Goal: Information Seeking & Learning: Check status

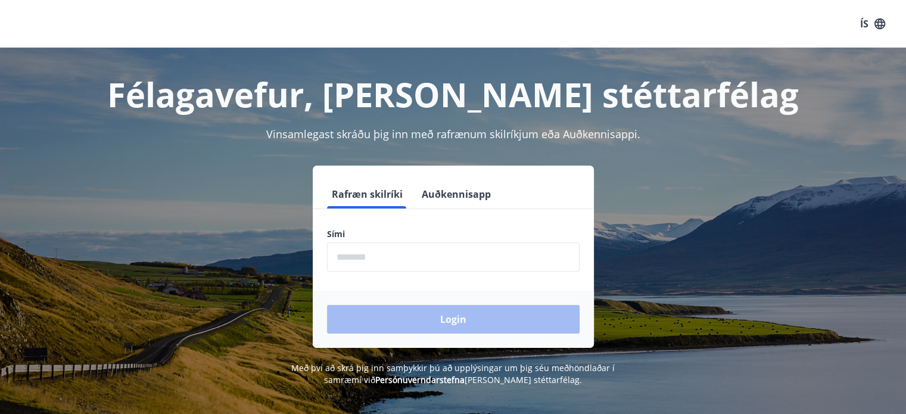
click at [369, 257] on input "phone" at bounding box center [453, 257] width 253 height 29
type input "********"
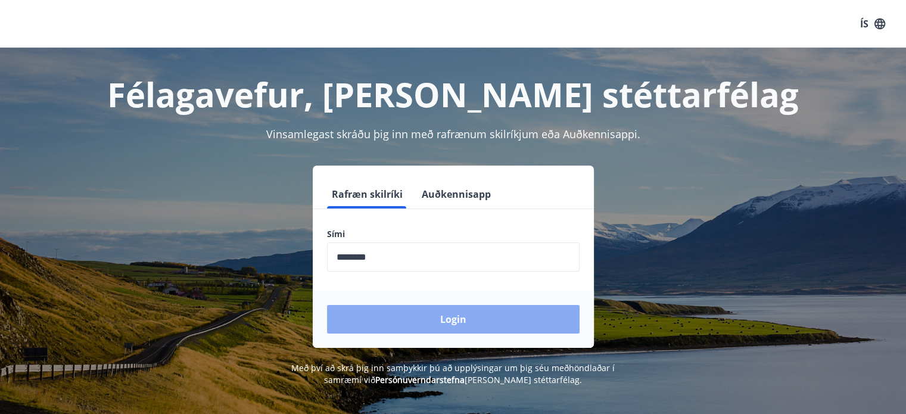
click at [415, 318] on button "Login" at bounding box center [453, 319] width 253 height 29
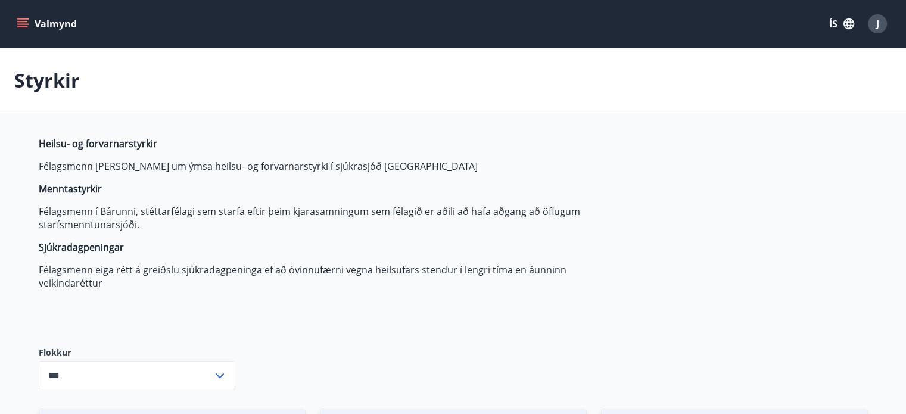
type input "***"
click at [32, 18] on button "Valmynd" at bounding box center [47, 23] width 67 height 21
click at [847, 26] on icon "button" at bounding box center [849, 23] width 11 height 11
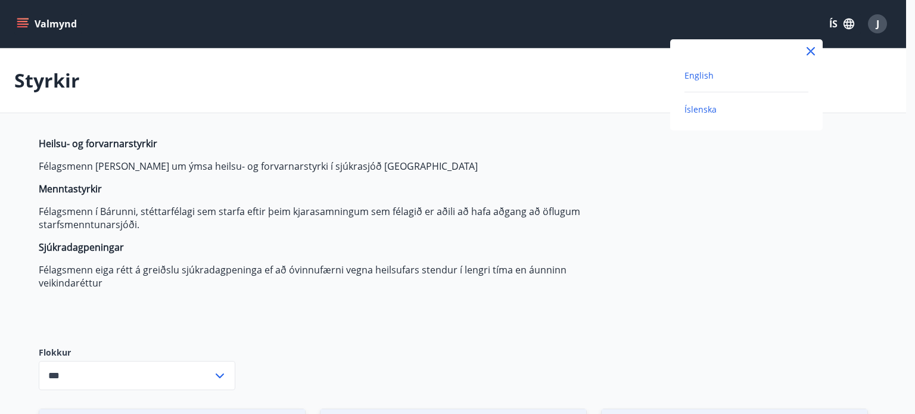
click at [711, 74] on span "English" at bounding box center [699, 75] width 29 height 11
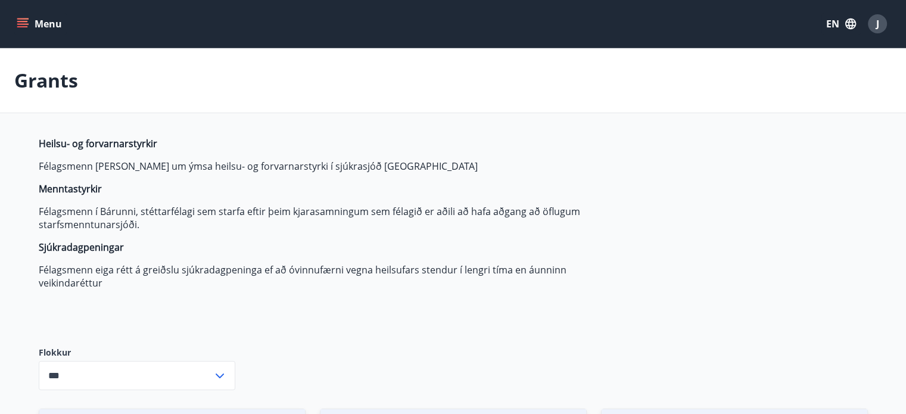
click at [36, 27] on button "Menu" at bounding box center [40, 23] width 52 height 21
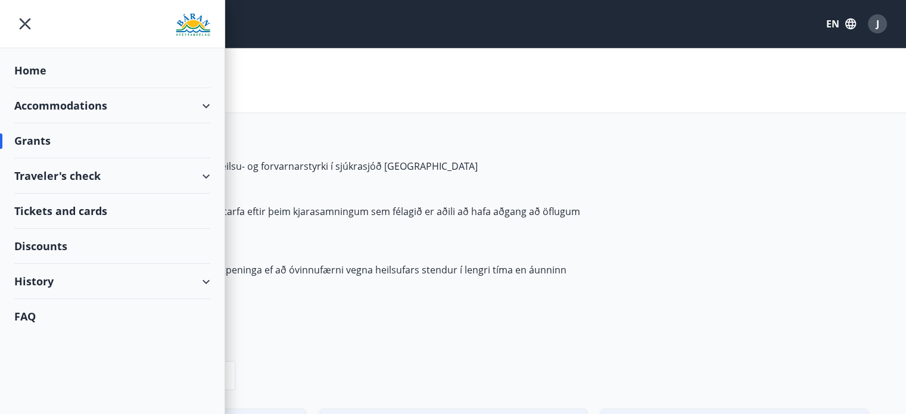
click at [64, 106] on div "Accommodations" at bounding box center [112, 105] width 196 height 35
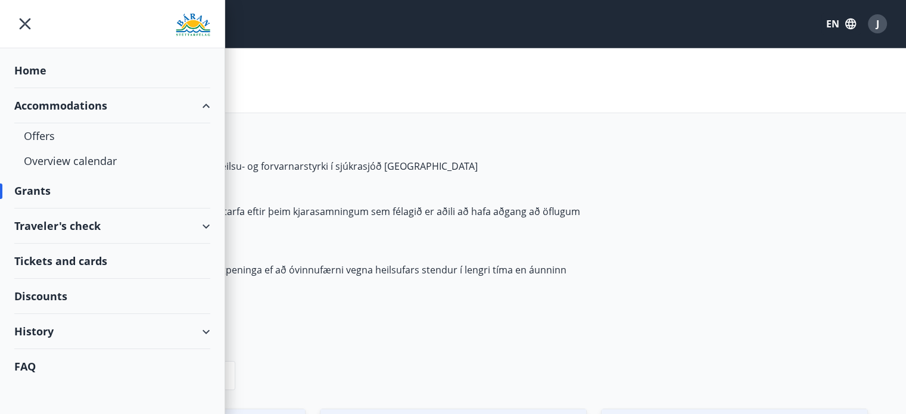
click at [43, 331] on div "History" at bounding box center [112, 331] width 196 height 35
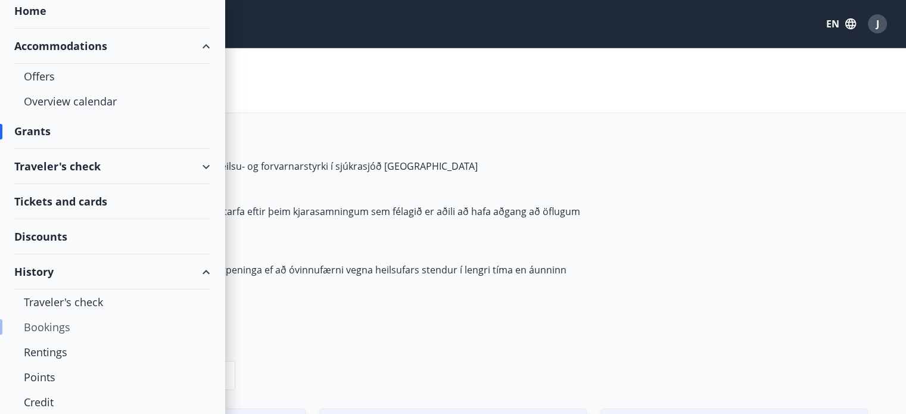
click at [59, 329] on div "Bookings" at bounding box center [112, 327] width 177 height 25
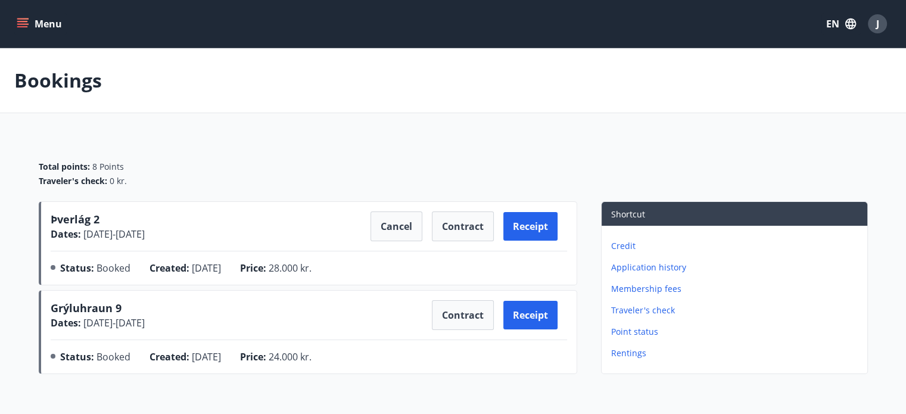
click at [27, 29] on icon "menu" at bounding box center [23, 24] width 12 height 12
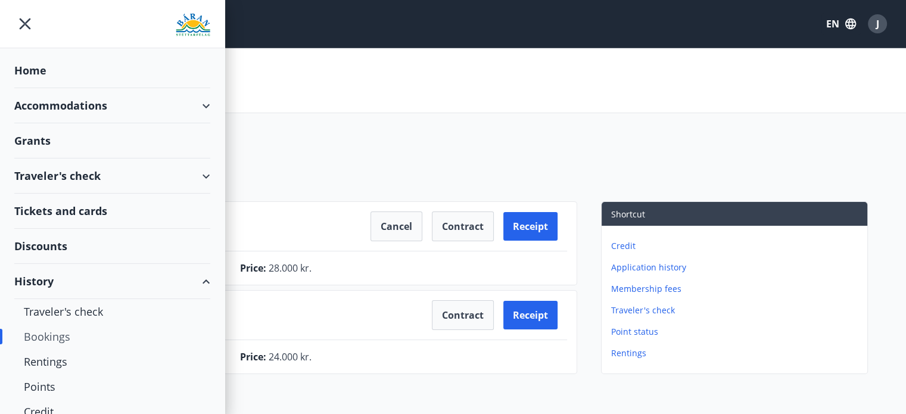
click at [403, 122] on main "Bookings Total points : 8 Points Traveler's check : 0 kr. Þverlág 2 Dates : [DA…" at bounding box center [453, 213] width 906 height 331
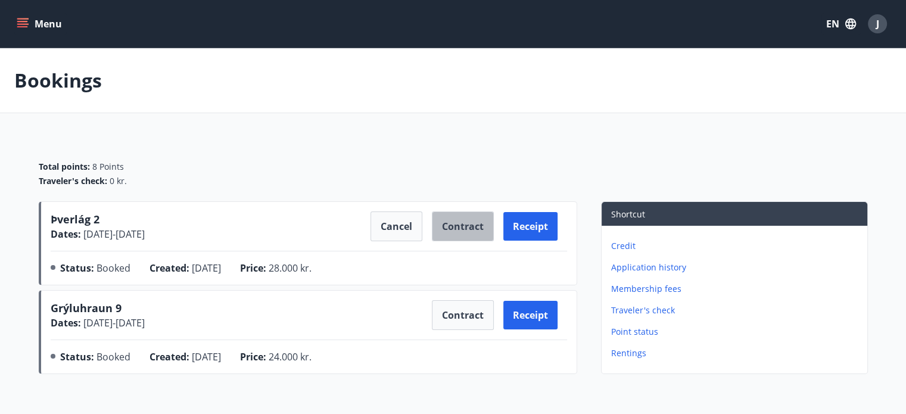
click at [449, 230] on button "Contract" at bounding box center [463, 227] width 62 height 30
click at [27, 32] on button "Menu" at bounding box center [40, 23] width 52 height 21
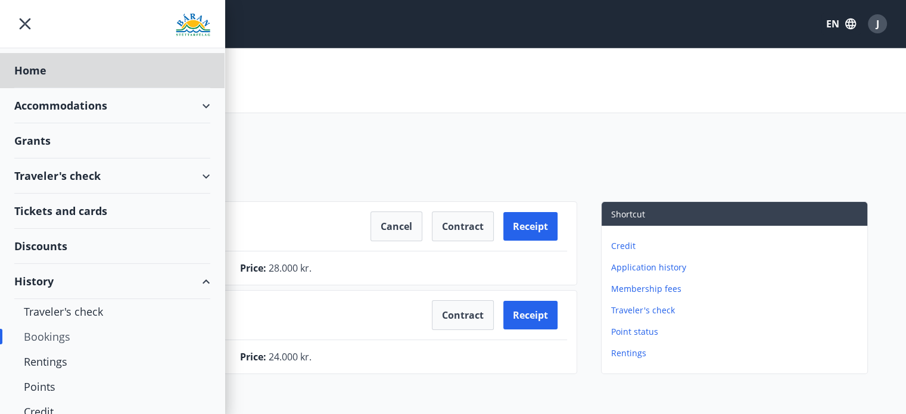
click at [17, 88] on div "Grants" at bounding box center [112, 70] width 196 height 35
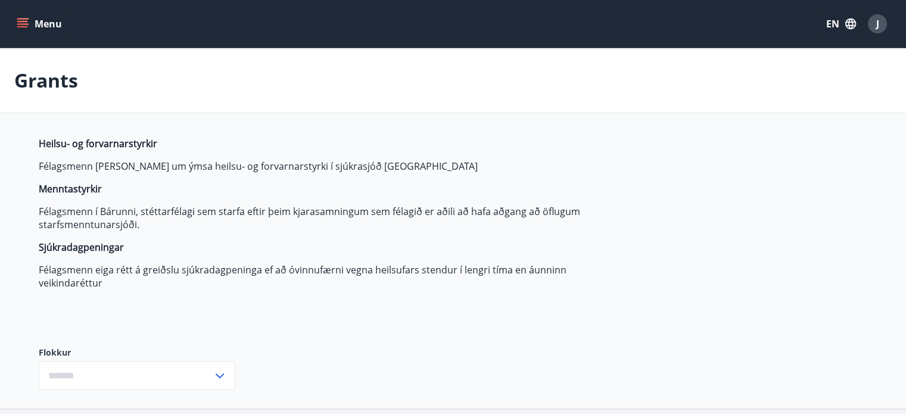
type input "***"
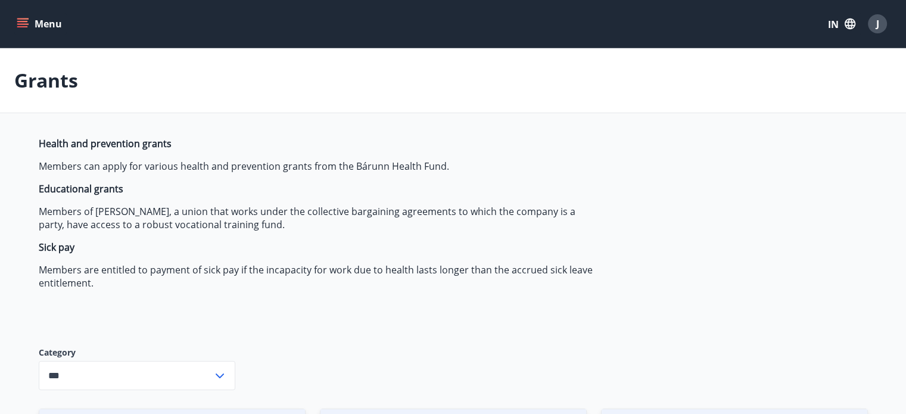
click at [60, 24] on button "Menu" at bounding box center [40, 23] width 52 height 21
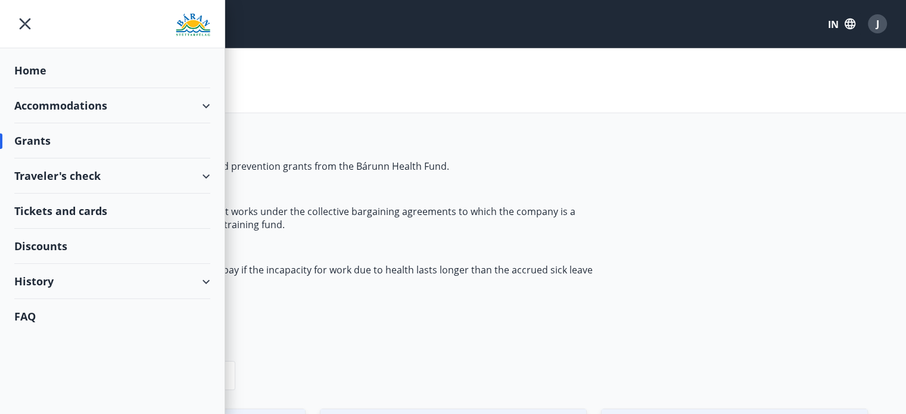
click at [83, 106] on div "Accommodations" at bounding box center [112, 105] width 196 height 35
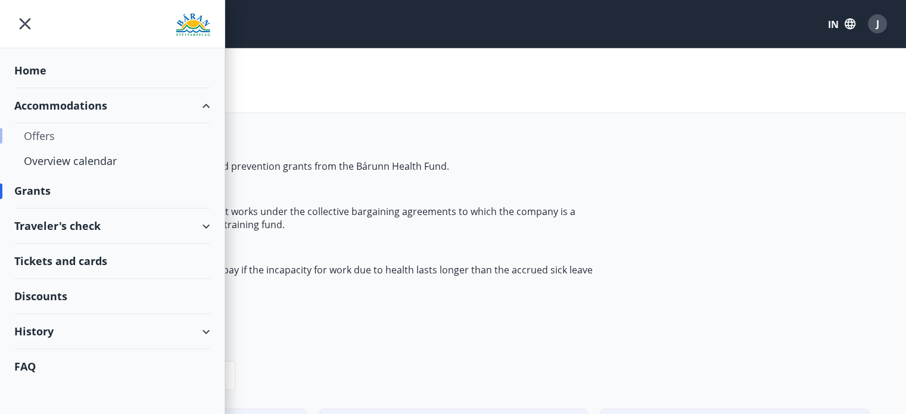
click at [47, 130] on div "Offers" at bounding box center [112, 135] width 177 height 25
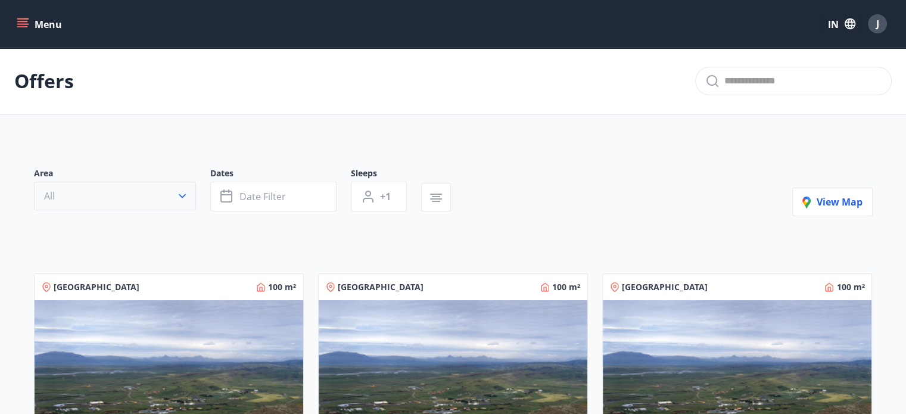
click at [119, 187] on button "All" at bounding box center [115, 196] width 162 height 29
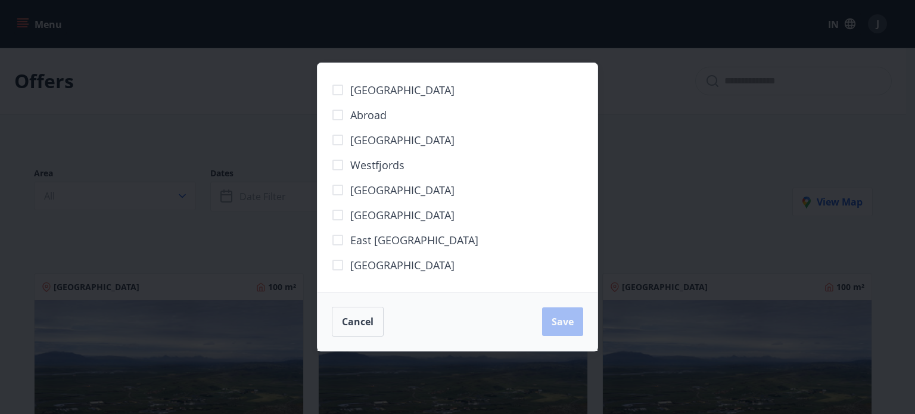
click at [379, 265] on font "[GEOGRAPHIC_DATA]" at bounding box center [402, 265] width 104 height 14
click at [554, 324] on font "Save" at bounding box center [563, 321] width 22 height 13
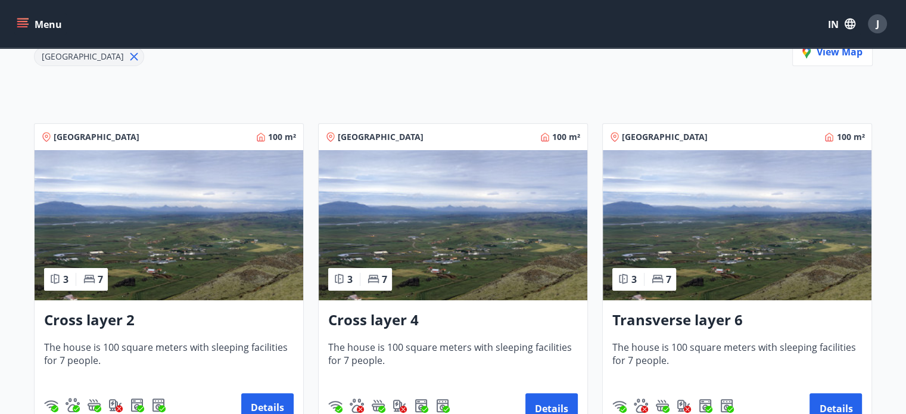
click at [397, 229] on img at bounding box center [453, 225] width 269 height 150
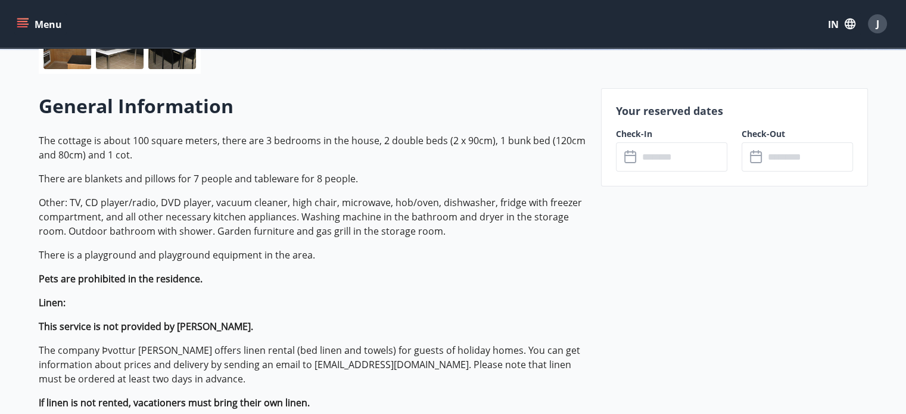
scroll to position [238, 0]
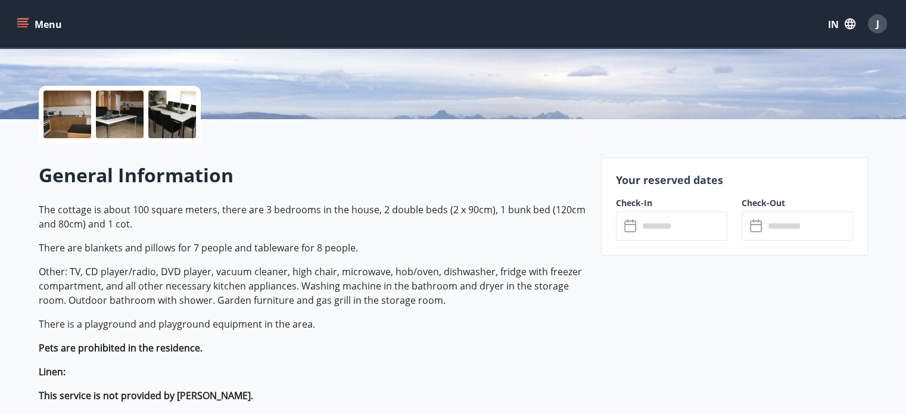
click at [652, 225] on input "text" at bounding box center [683, 226] width 89 height 29
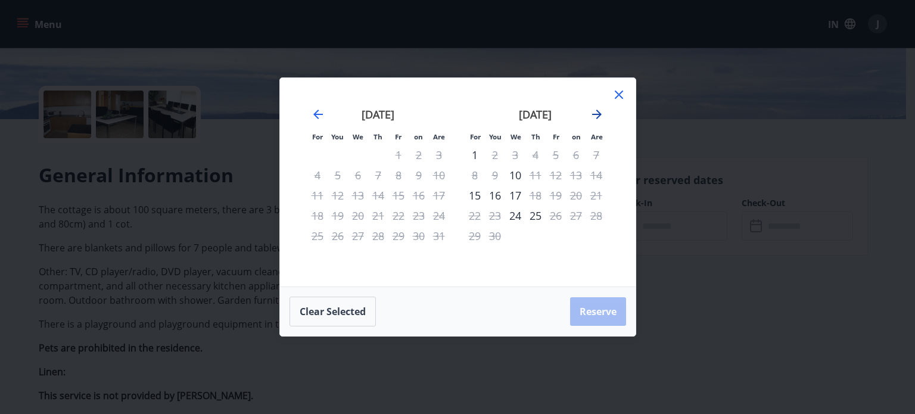
click at [598, 110] on icon "Move forward to switch to the next month." at bounding box center [597, 114] width 14 height 14
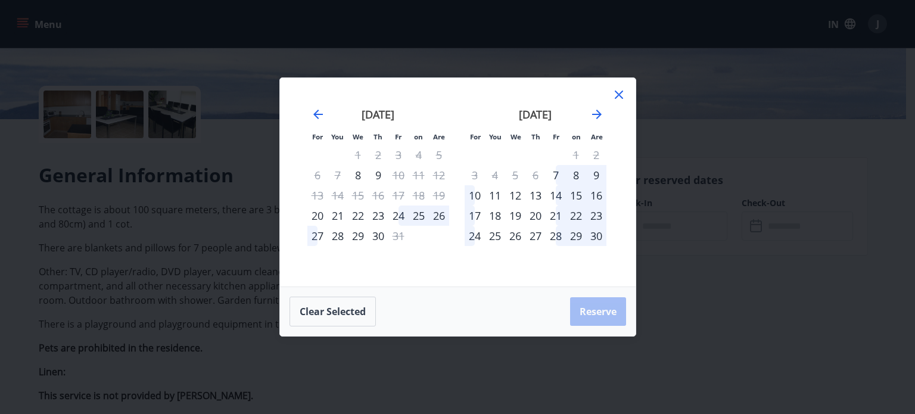
click at [617, 98] on icon at bounding box center [619, 95] width 14 height 14
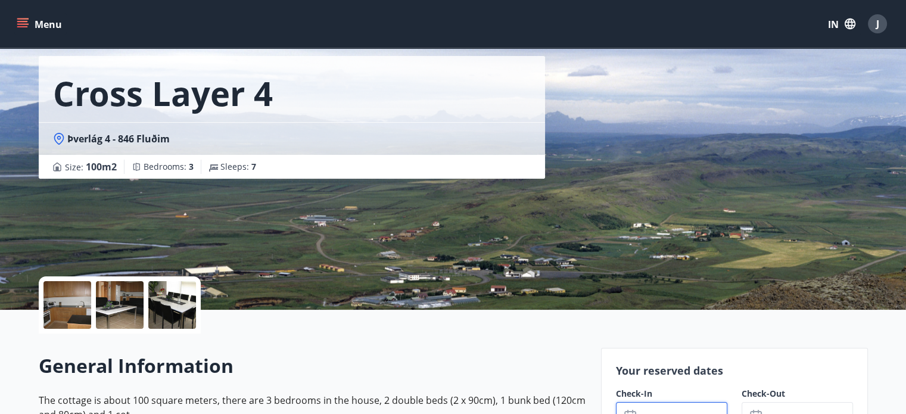
scroll to position [0, 0]
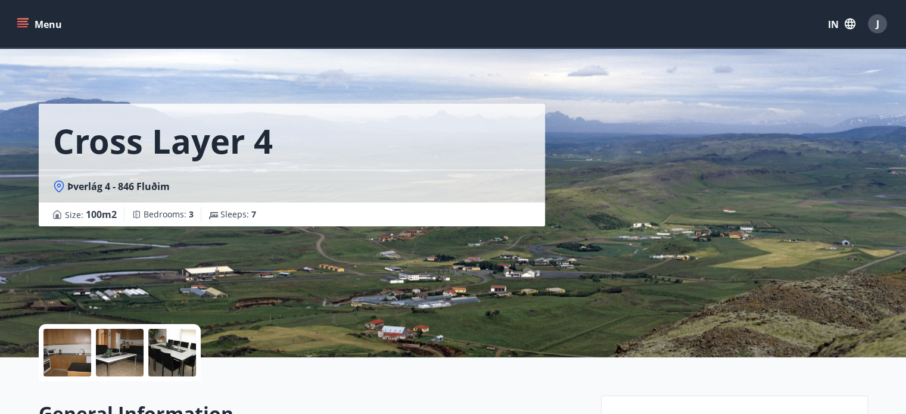
click at [24, 13] on div "Menu" at bounding box center [40, 23] width 52 height 21
click at [24, 20] on icon "menu" at bounding box center [23, 24] width 12 height 12
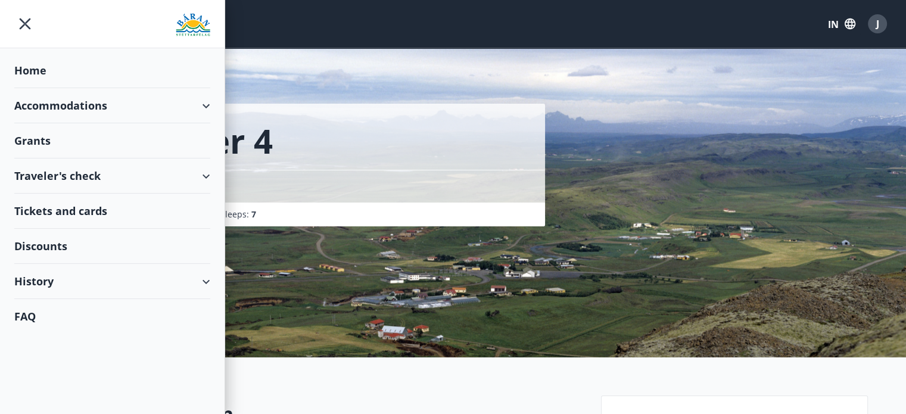
click at [49, 239] on font "Discounts" at bounding box center [40, 246] width 53 height 14
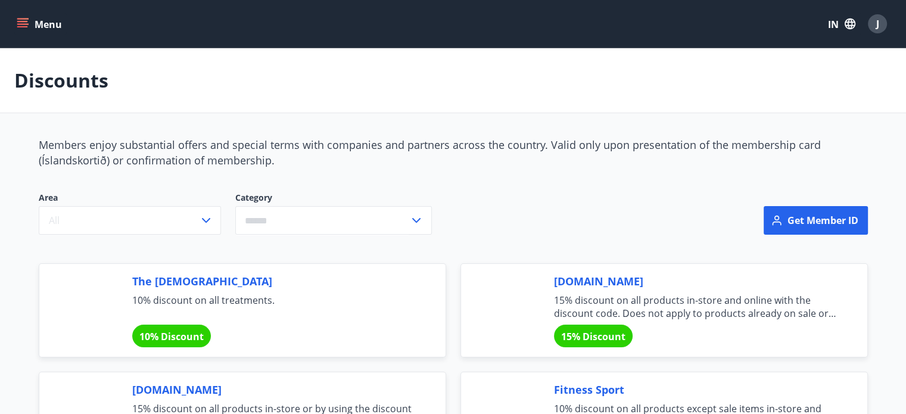
scroll to position [238, 0]
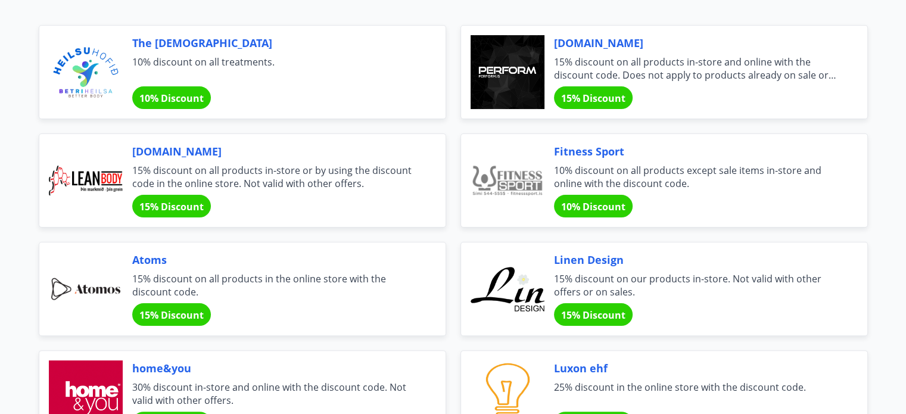
drag, startPoint x: 200, startPoint y: 35, endPoint x: 177, endPoint y: 36, distance: 22.7
click at [177, 36] on font "The [DEMOGRAPHIC_DATA]" at bounding box center [202, 43] width 140 height 14
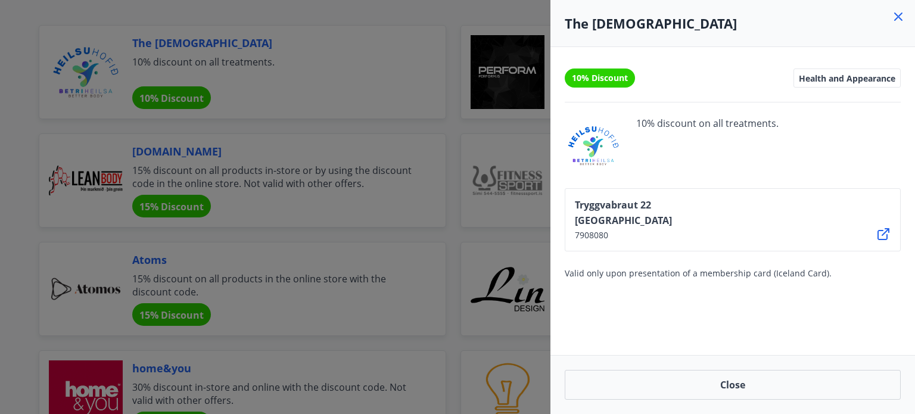
click at [422, 154] on div at bounding box center [457, 207] width 915 height 414
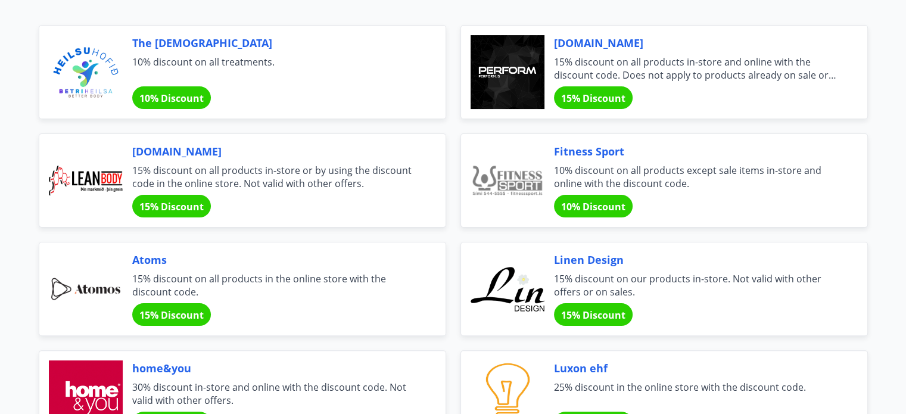
scroll to position [0, 0]
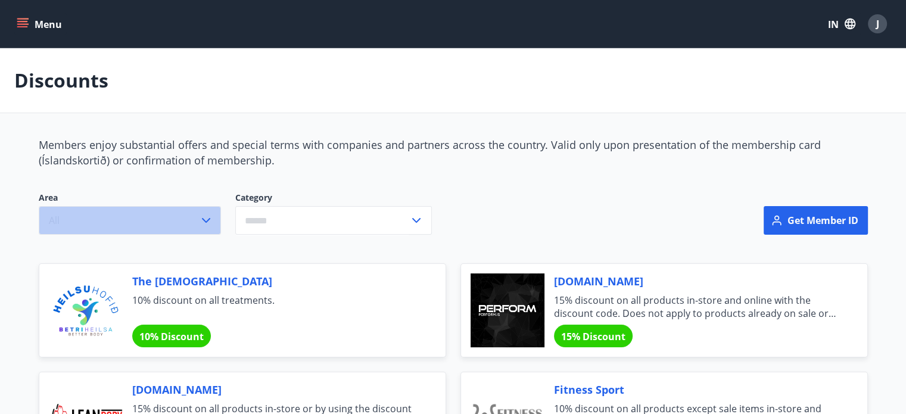
click at [204, 217] on icon "button" at bounding box center [206, 220] width 14 height 14
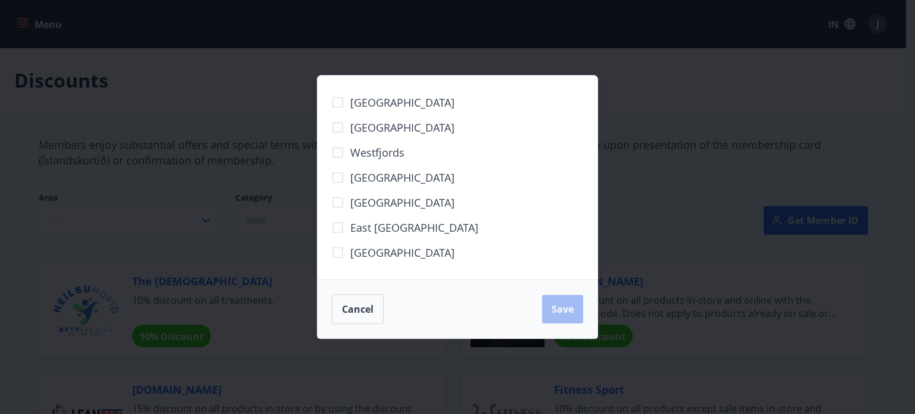
click at [405, 247] on font "[GEOGRAPHIC_DATA]" at bounding box center [402, 252] width 104 height 14
click at [559, 309] on font "Save" at bounding box center [563, 309] width 22 height 13
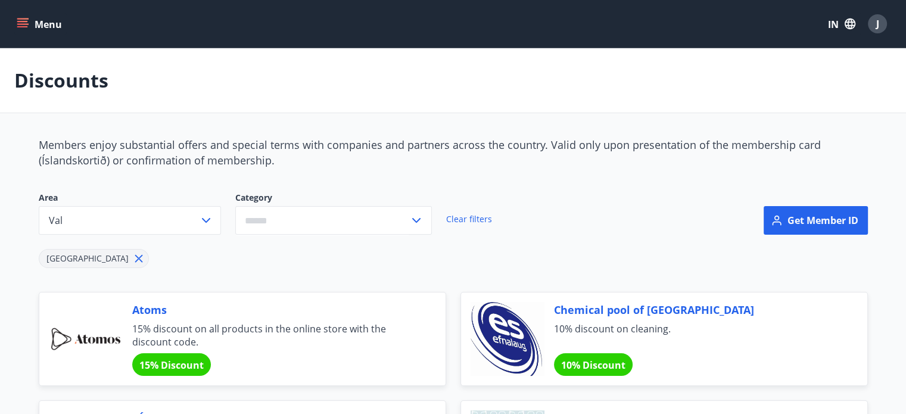
click at [870, 29] on div "J" at bounding box center [877, 23] width 19 height 19
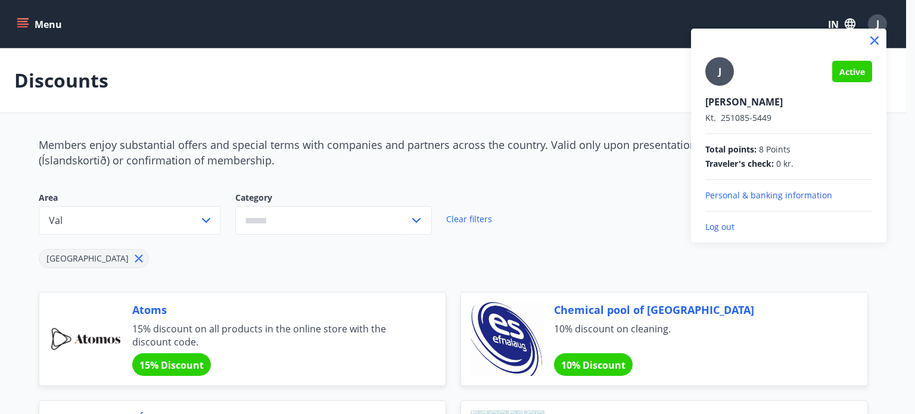
click at [49, 21] on div at bounding box center [457, 207] width 915 height 414
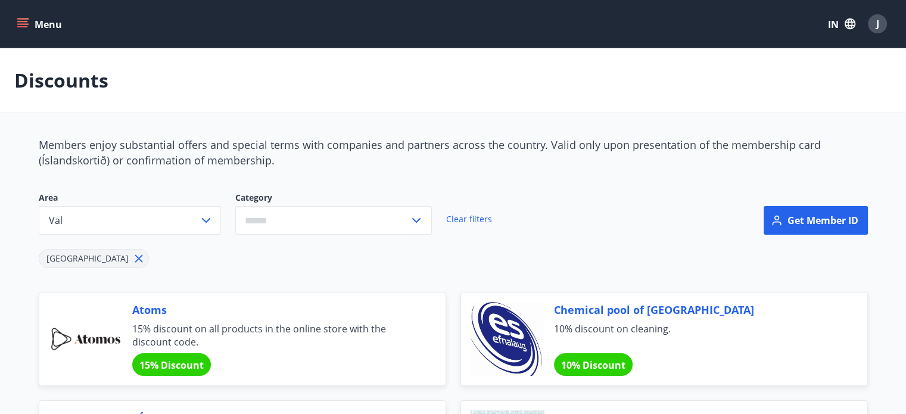
click at [30, 27] on button "Menu" at bounding box center [40, 23] width 52 height 21
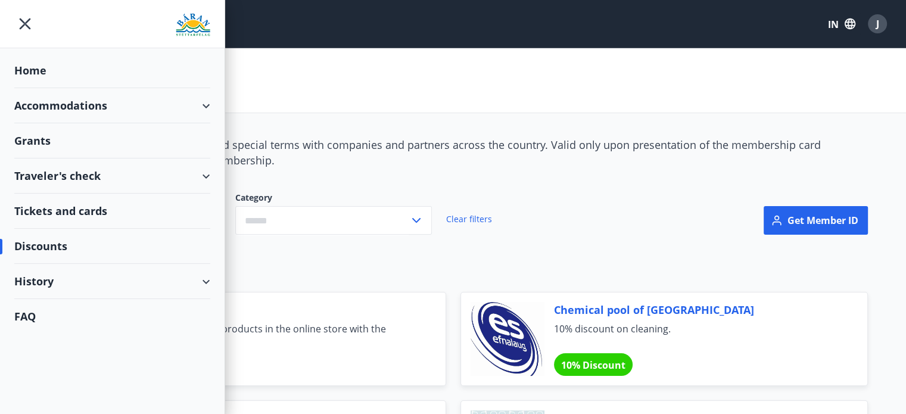
click at [67, 245] on div "Discounts" at bounding box center [112, 246] width 196 height 35
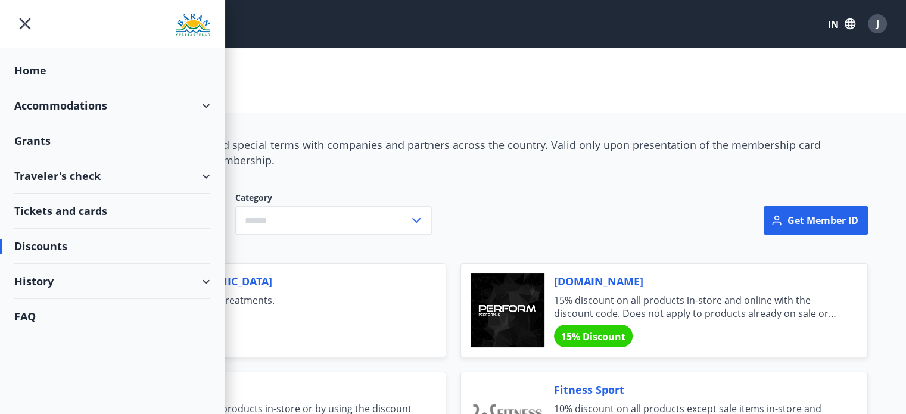
click at [49, 276] on font "History" at bounding box center [33, 281] width 39 height 14
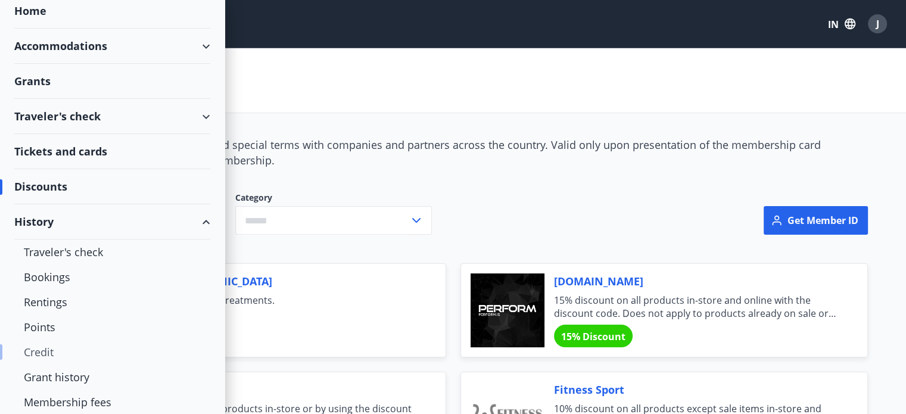
click at [36, 351] on div "Credit" at bounding box center [112, 352] width 177 height 25
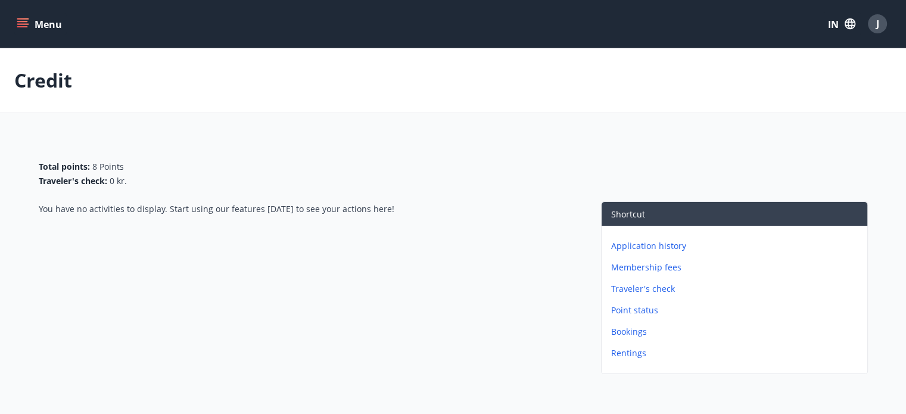
click at [26, 28] on icon "menu" at bounding box center [23, 24] width 12 height 12
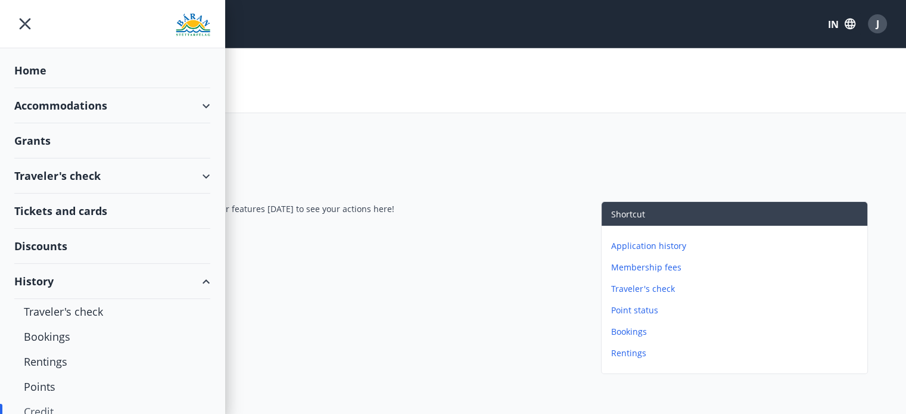
click at [635, 310] on p "Point status" at bounding box center [736, 310] width 251 height 12
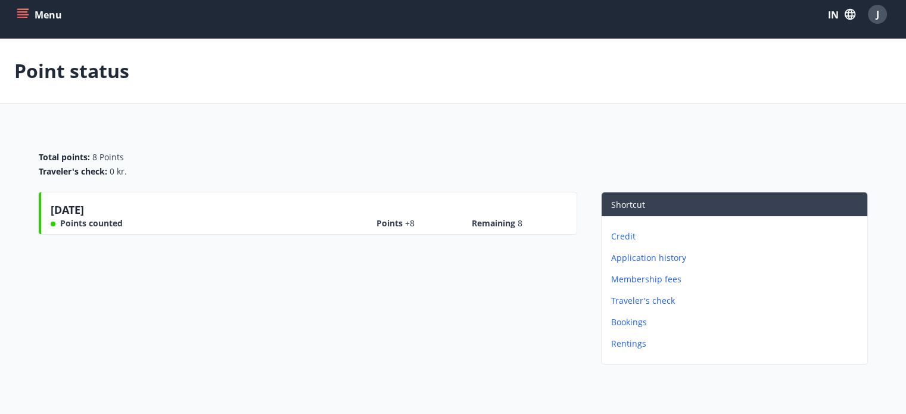
scroll to position [112, 0]
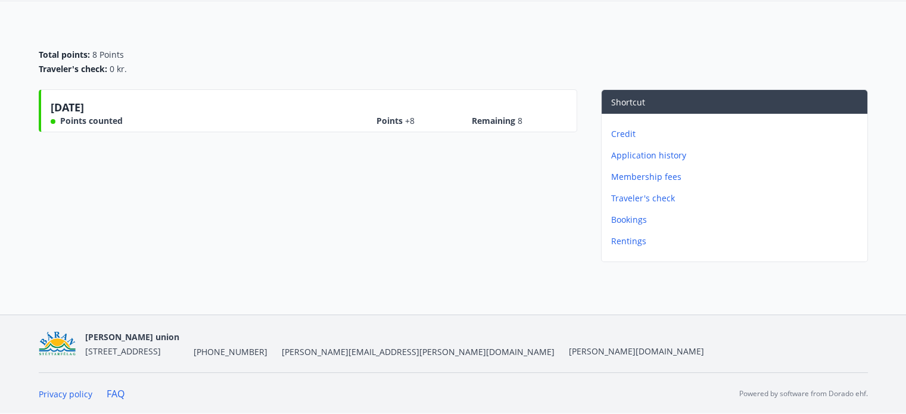
click at [630, 241] on font "Rentings" at bounding box center [628, 240] width 35 height 11
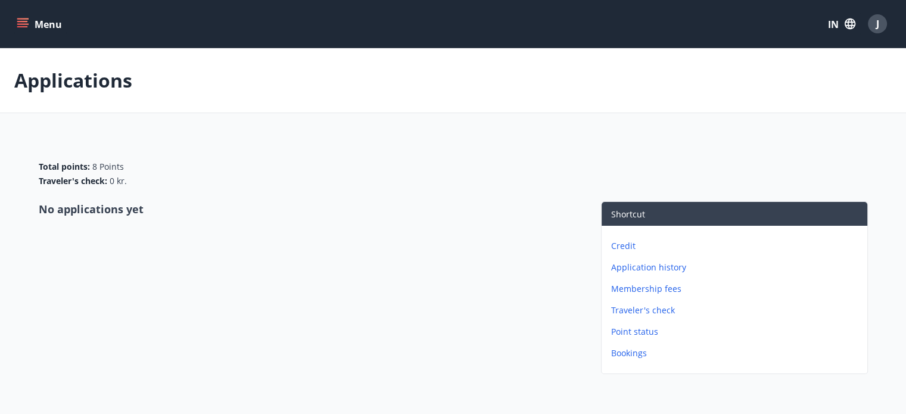
click at [634, 356] on font "Bookings" at bounding box center [629, 352] width 36 height 11
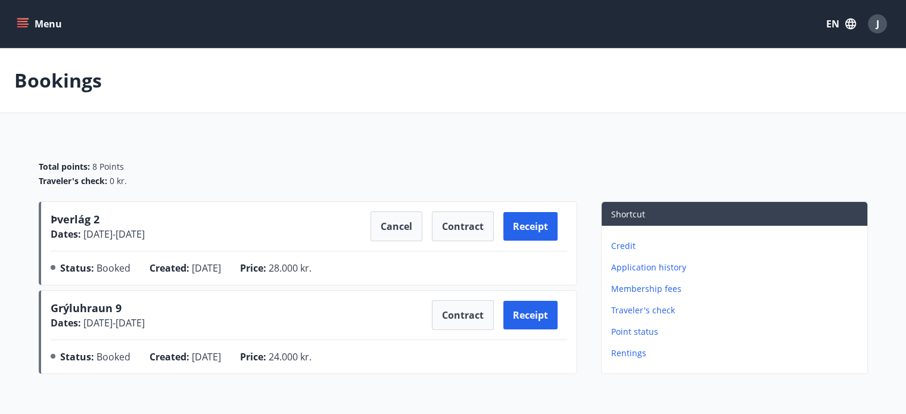
scroll to position [112, 0]
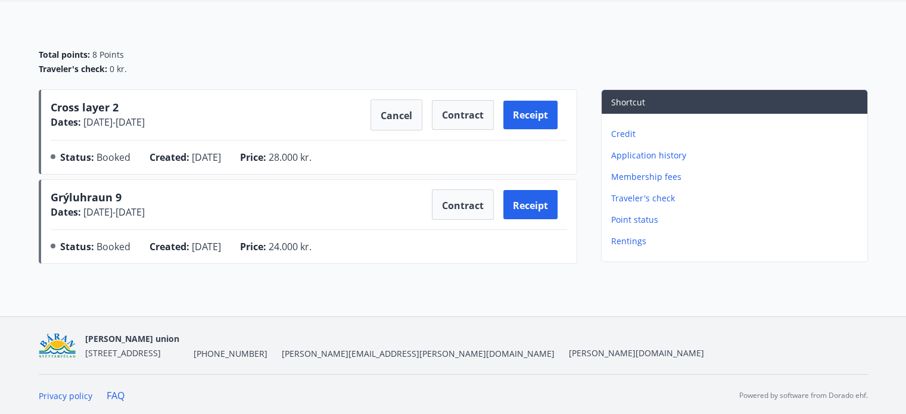
click at [632, 192] on font "Traveler's check" at bounding box center [643, 197] width 64 height 11
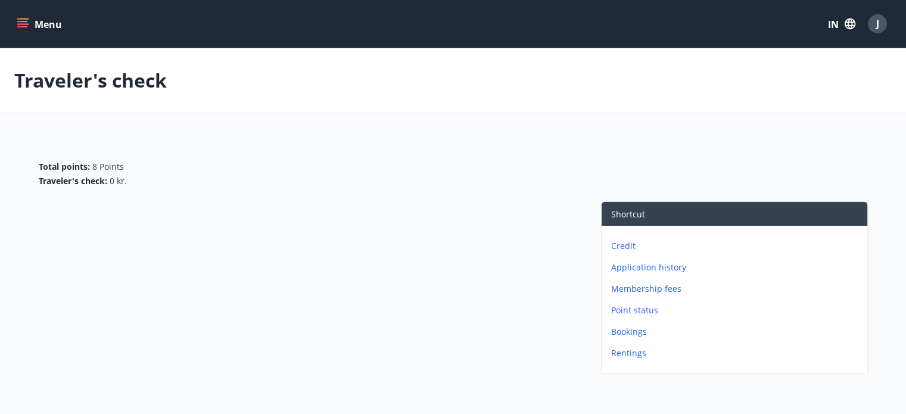
click at [623, 289] on font "Membership fees" at bounding box center [646, 288] width 70 height 11
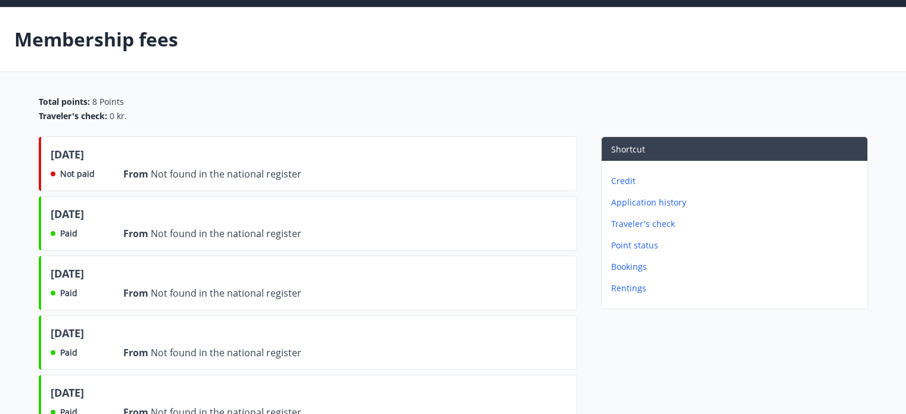
scroll to position [60, 0]
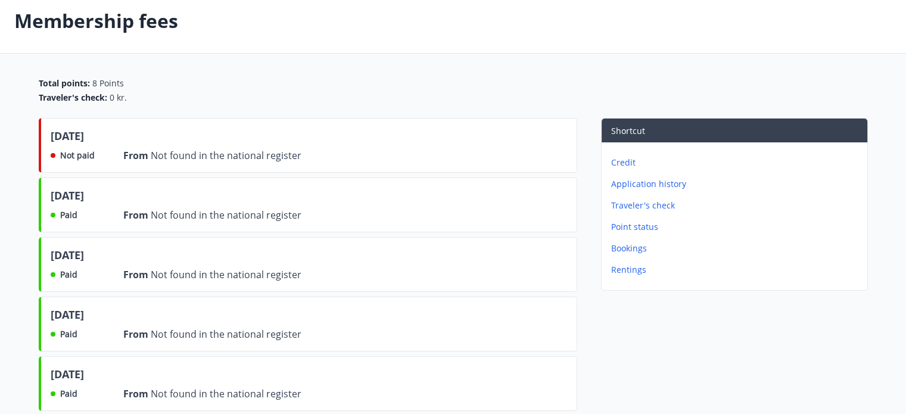
click at [620, 164] on font "Credit" at bounding box center [623, 162] width 24 height 11
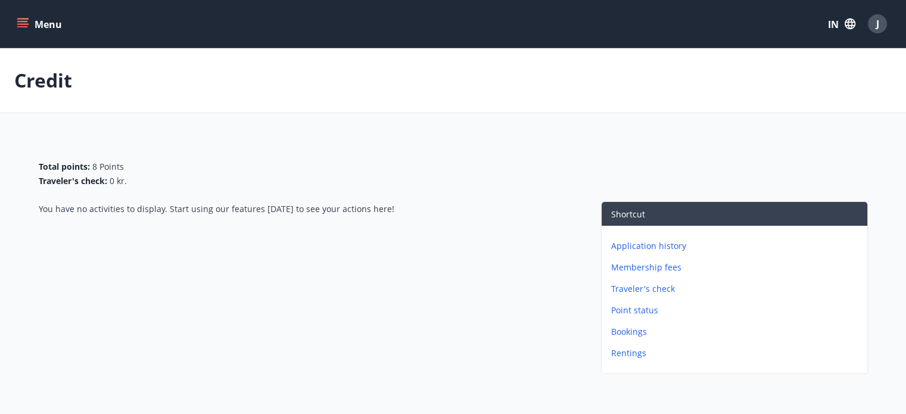
click at [24, 21] on icon "menu" at bounding box center [22, 21] width 11 height 1
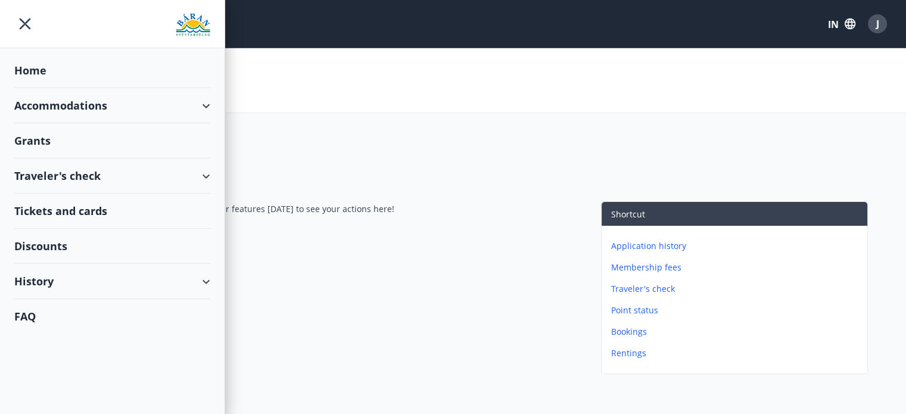
click at [79, 283] on div "History" at bounding box center [112, 281] width 196 height 35
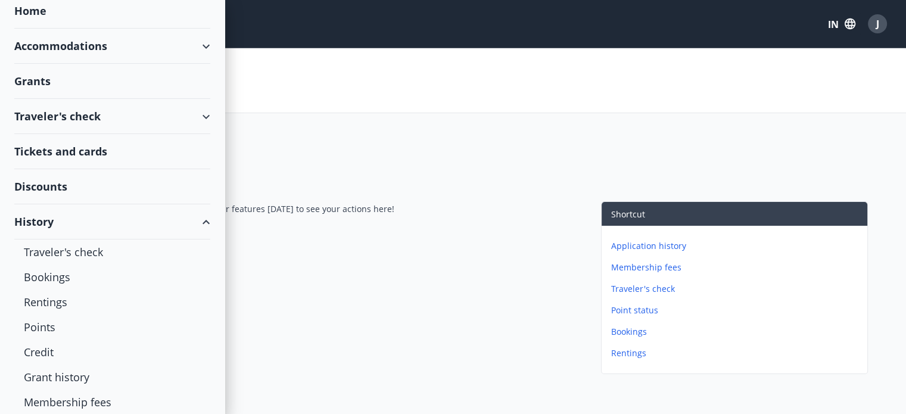
scroll to position [94, 0]
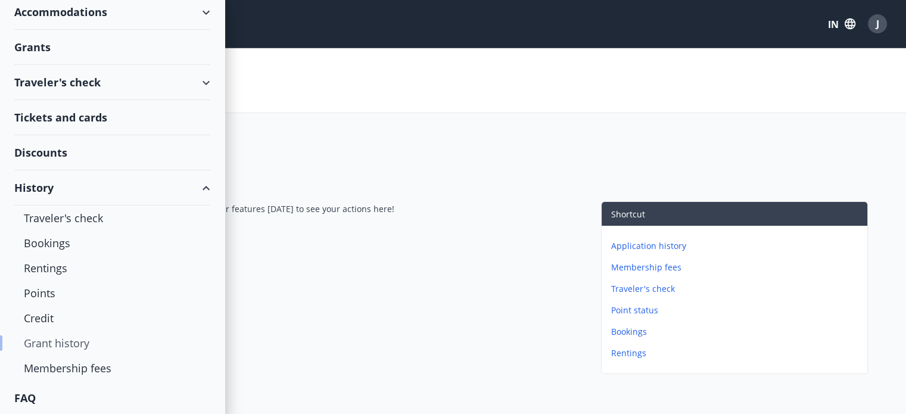
click at [76, 343] on font "Grant history" at bounding box center [57, 343] width 66 height 14
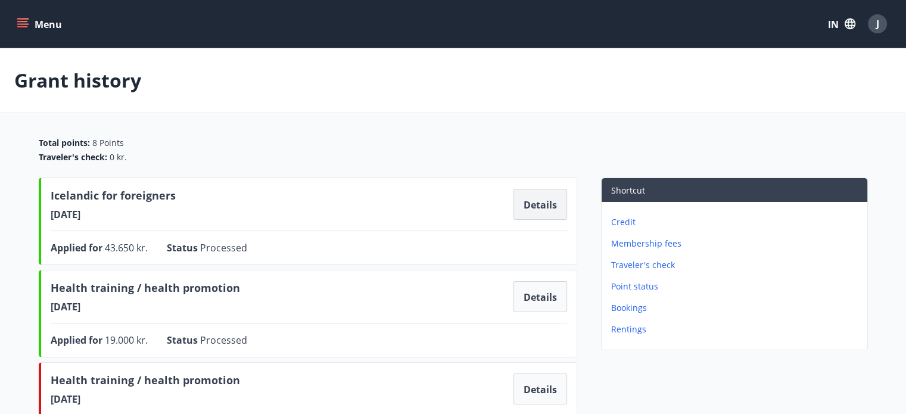
click at [543, 212] on button "Details" at bounding box center [541, 204] width 54 height 31
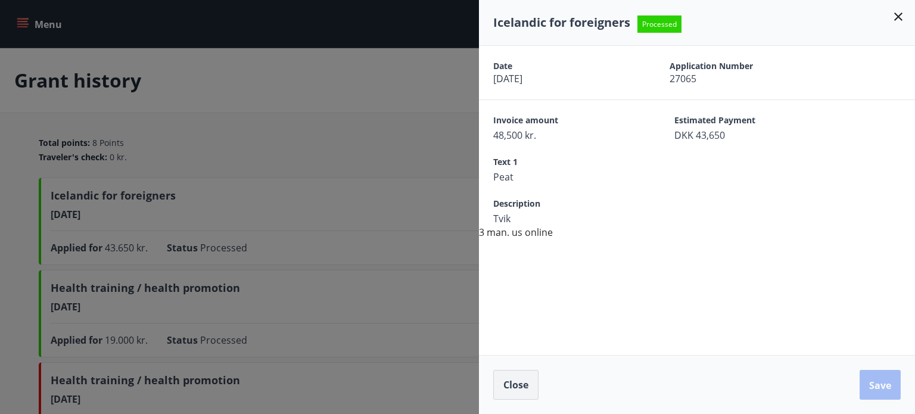
click at [515, 389] on font "Close" at bounding box center [516, 384] width 25 height 13
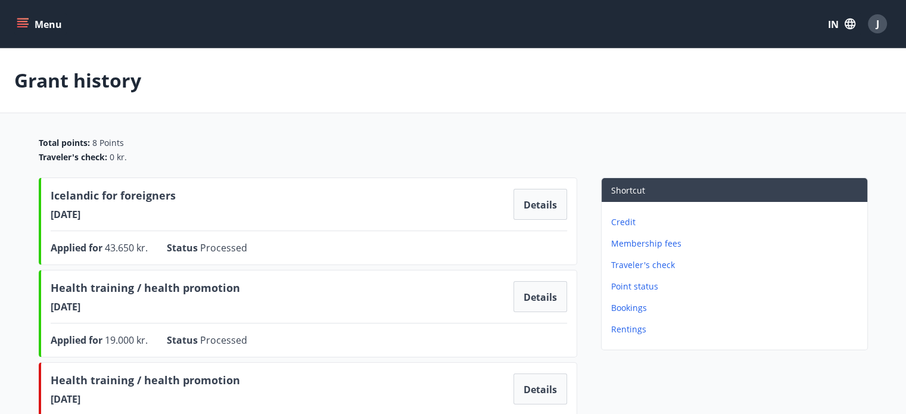
click at [18, 23] on icon "menu" at bounding box center [23, 24] width 12 height 12
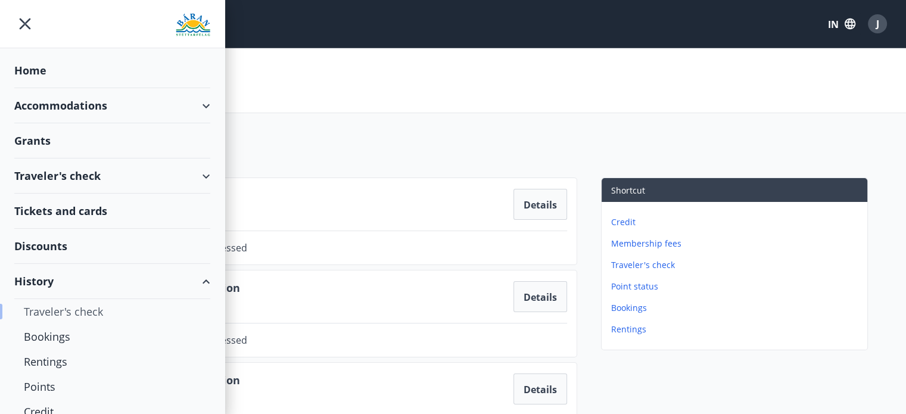
scroll to position [94, 0]
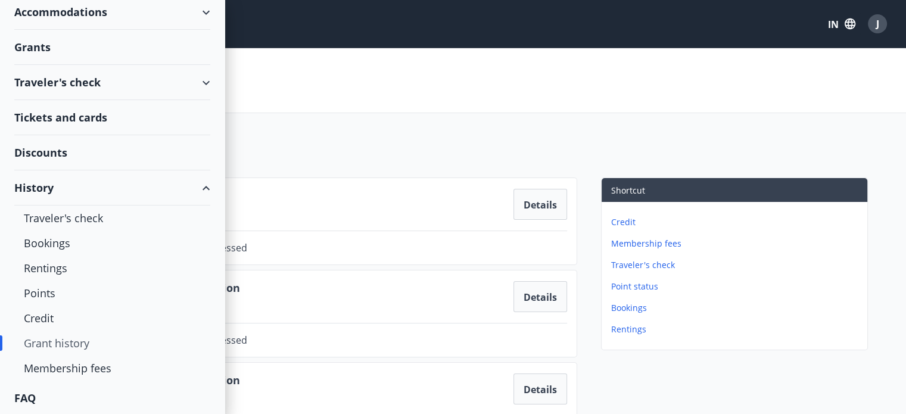
click at [68, 120] on font "Tickets and cards" at bounding box center [60, 117] width 93 height 14
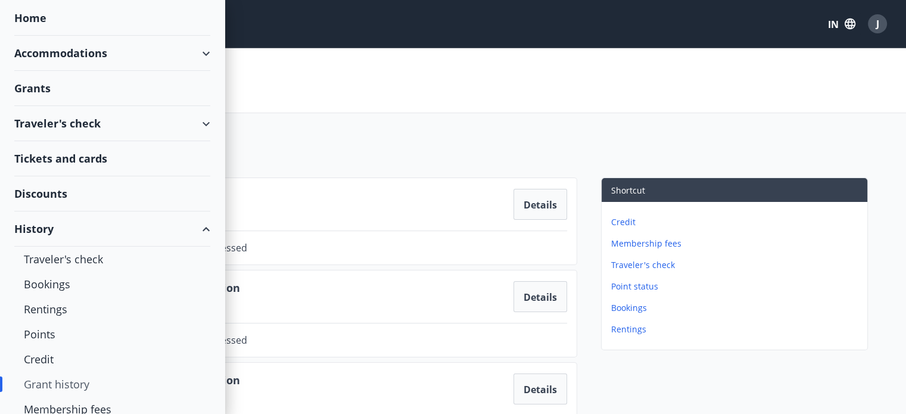
scroll to position [34, 0]
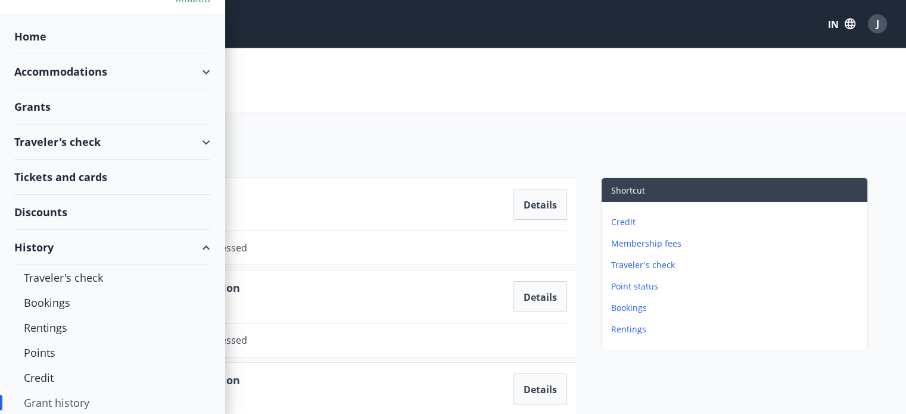
click at [55, 54] on div "Grants" at bounding box center [112, 36] width 196 height 35
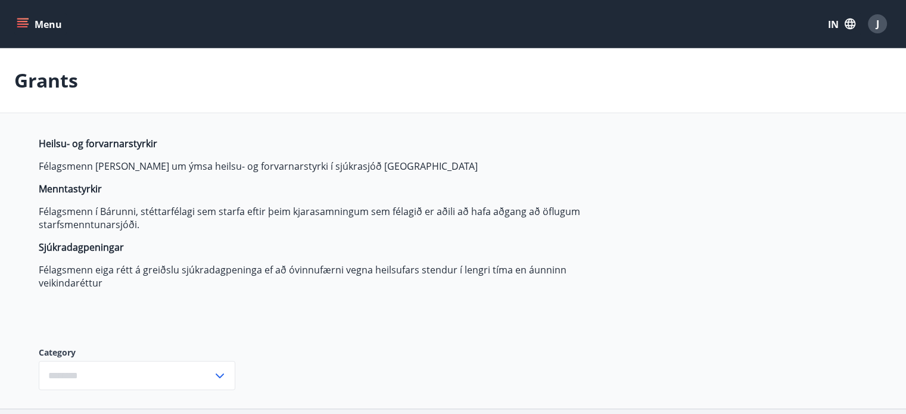
type input "***"
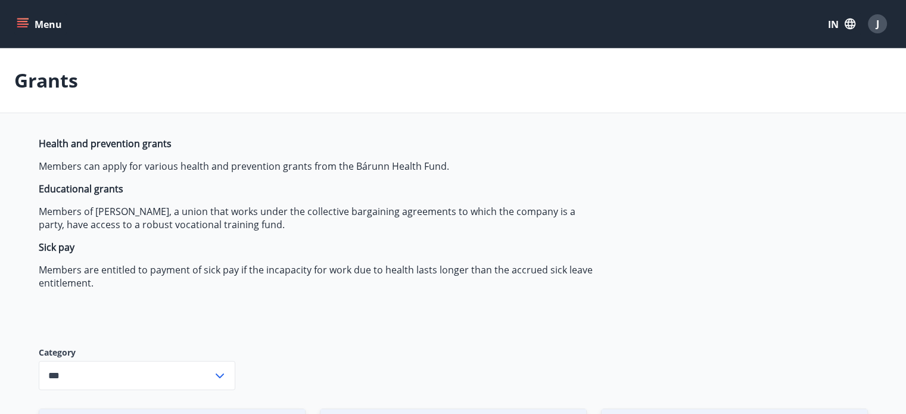
click at [25, 27] on icon "menu" at bounding box center [23, 24] width 12 height 12
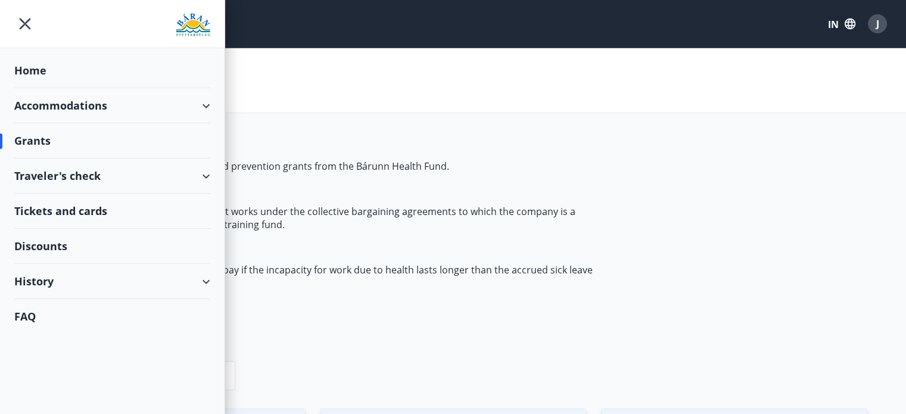
click at [42, 59] on div "Home" at bounding box center [112, 70] width 196 height 35
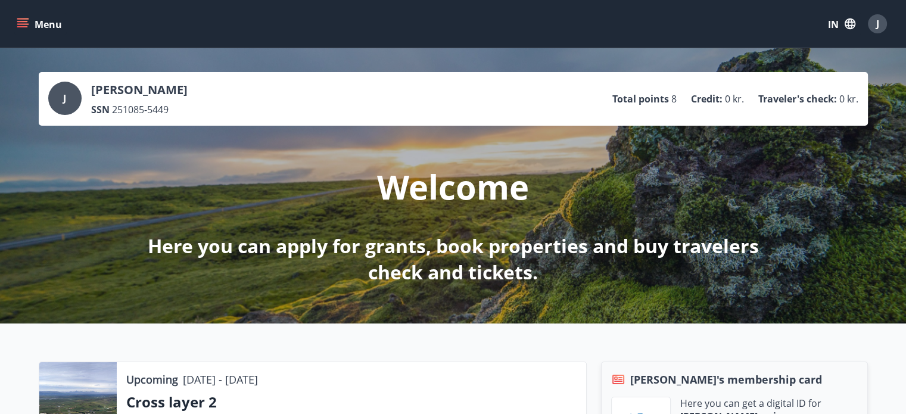
click at [871, 24] on div "J" at bounding box center [877, 23] width 19 height 19
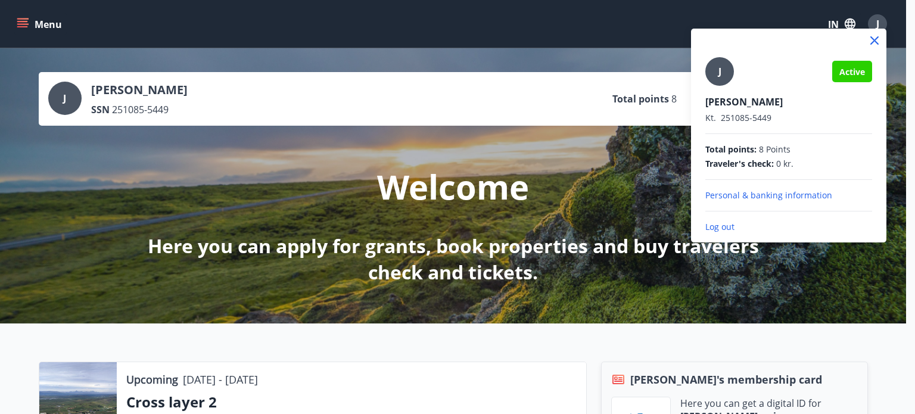
click at [730, 235] on div "J Active [PERSON_NAME] [PERSON_NAME]. 251085-5449 Total points : 8 Points Trave…" at bounding box center [788, 136] width 195 height 214
click at [725, 226] on font "Log out" at bounding box center [720, 226] width 29 height 11
